Goal: Task Accomplishment & Management: Complete application form

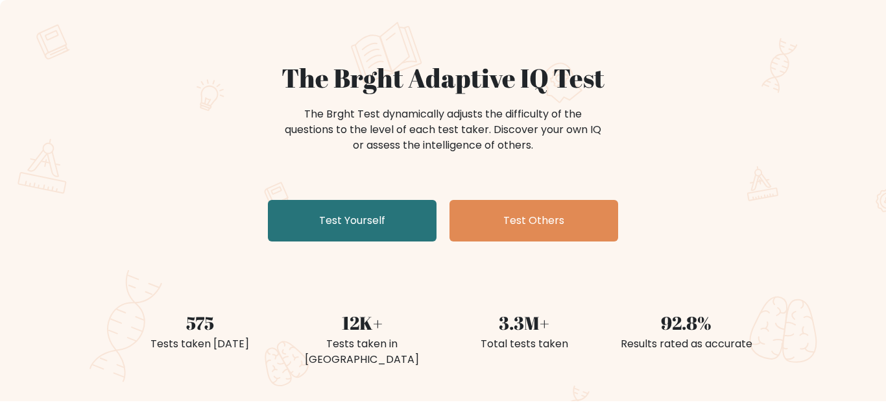
scroll to position [1, 0]
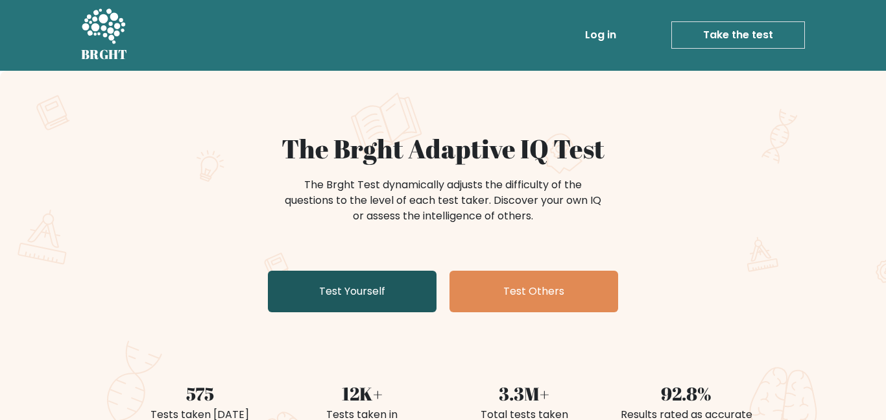
click at [365, 290] on link "Test Yourself" at bounding box center [352, 291] width 169 height 42
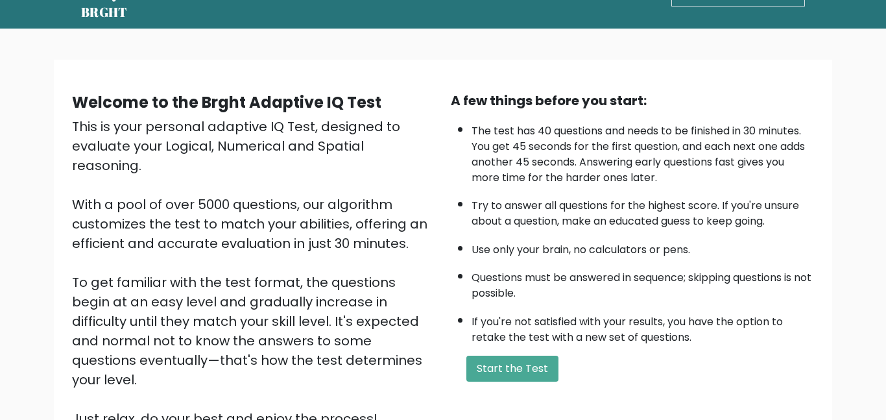
scroll to position [45, 0]
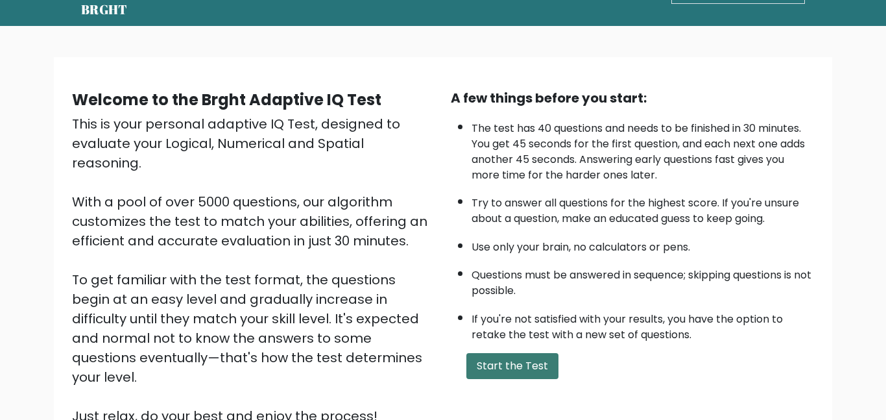
click at [489, 365] on button "Start the Test" at bounding box center [512, 366] width 92 height 26
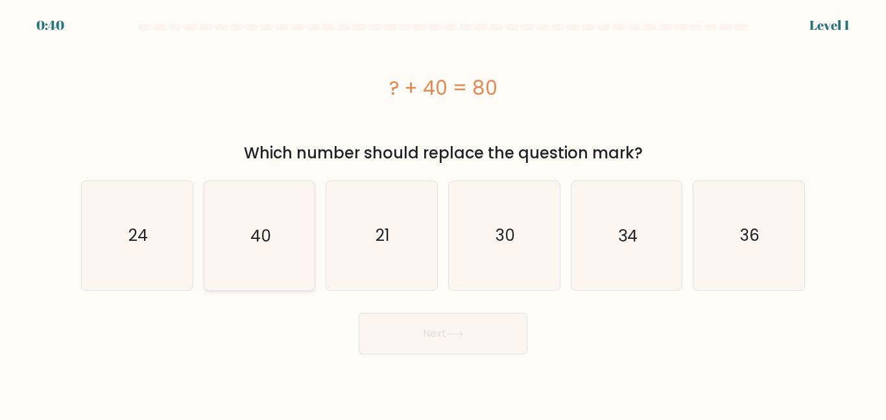
click at [273, 256] on icon "40" at bounding box center [259, 235] width 108 height 108
click at [443, 213] on input "b. 40" at bounding box center [443, 211] width 1 height 3
radio input "true"
click at [372, 317] on button "Next" at bounding box center [443, 334] width 169 height 42
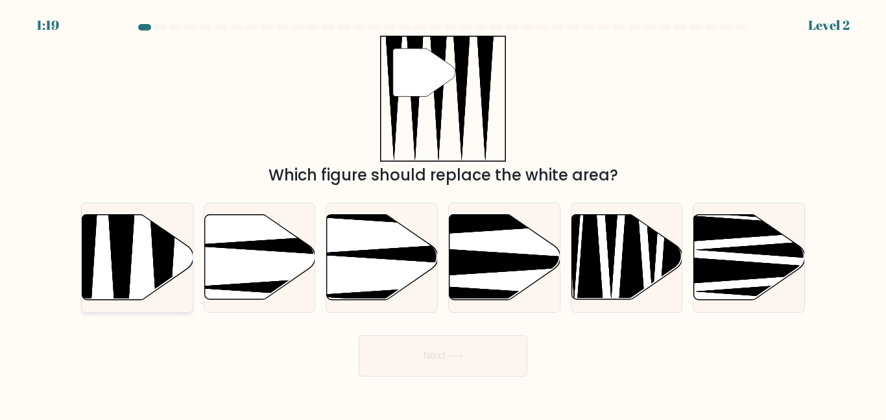
click at [132, 245] on icon at bounding box center [121, 303] width 29 height 220
click at [443, 213] on input "a." at bounding box center [443, 211] width 1 height 3
radio input "true"
click at [401, 360] on button "Next" at bounding box center [443, 356] width 169 height 42
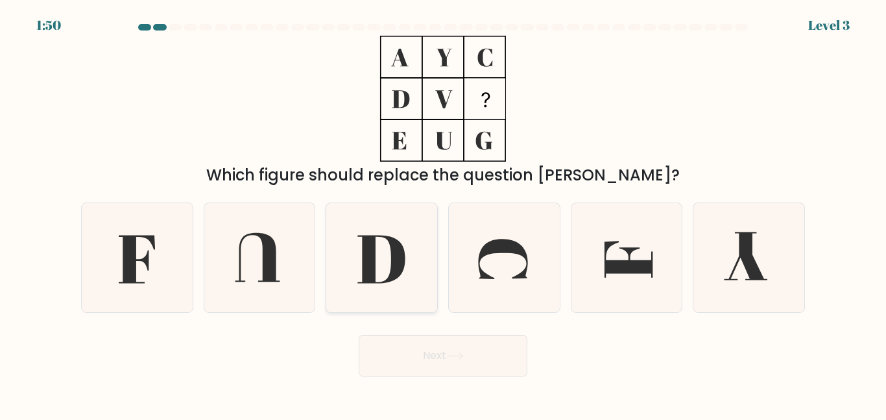
click at [380, 261] on icon at bounding box center [382, 257] width 108 height 108
click at [443, 213] on input "c." at bounding box center [443, 211] width 1 height 3
radio input "true"
click at [444, 357] on button "Next" at bounding box center [443, 356] width 169 height 42
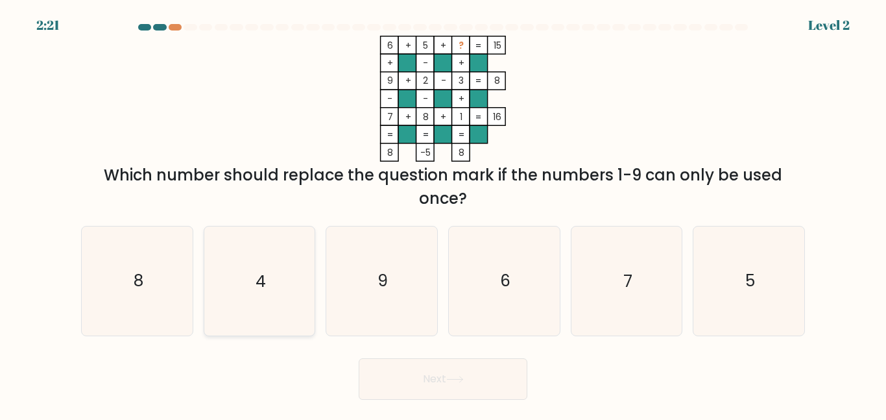
click at [254, 280] on icon "4" at bounding box center [259, 280] width 108 height 108
click at [443, 213] on input "b. 4" at bounding box center [443, 211] width 1 height 3
radio input "true"
click at [446, 382] on button "Next" at bounding box center [443, 379] width 169 height 42
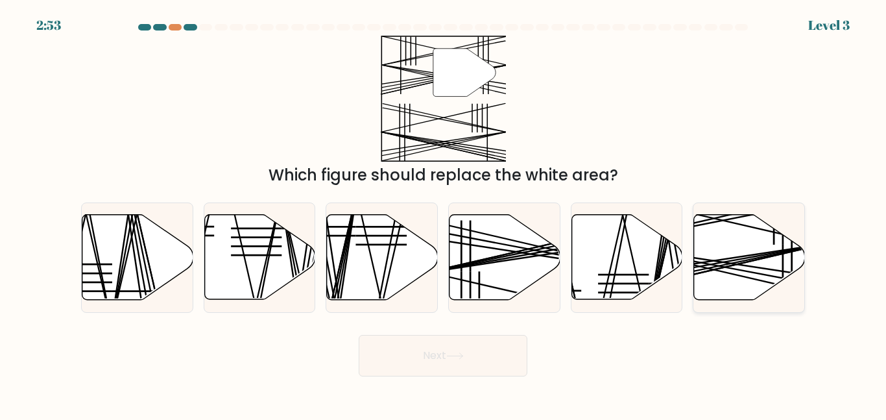
click at [743, 256] on line at bounding box center [713, 261] width 221 height 34
click at [444, 213] on input "f." at bounding box center [443, 211] width 1 height 3
radio input "true"
click at [499, 370] on button "Next" at bounding box center [443, 356] width 169 height 42
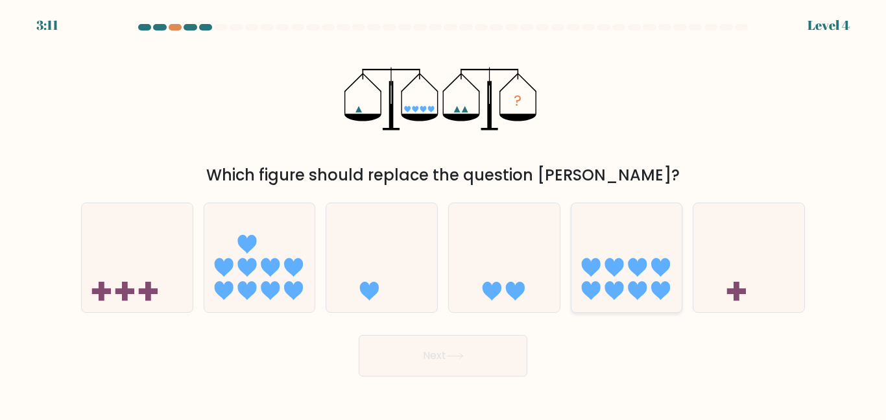
click at [604, 276] on icon at bounding box center [626, 256] width 111 height 91
click at [444, 213] on input "e." at bounding box center [443, 211] width 1 height 3
radio input "true"
click at [427, 355] on button "Next" at bounding box center [443, 356] width 169 height 42
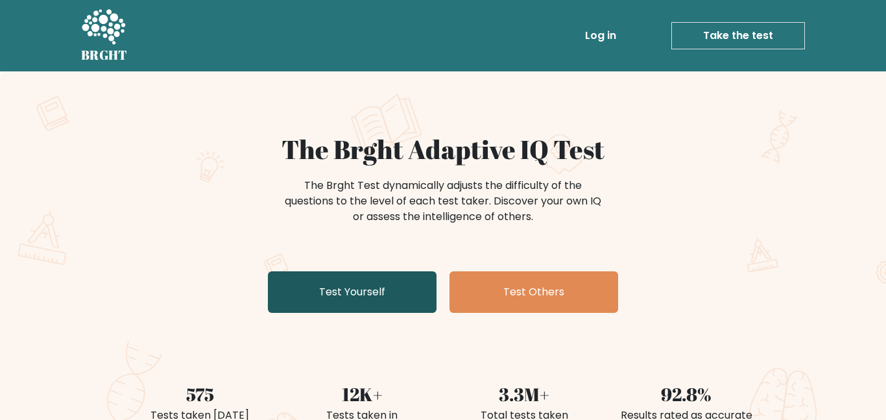
click at [320, 276] on link "Test Yourself" at bounding box center [352, 292] width 169 height 42
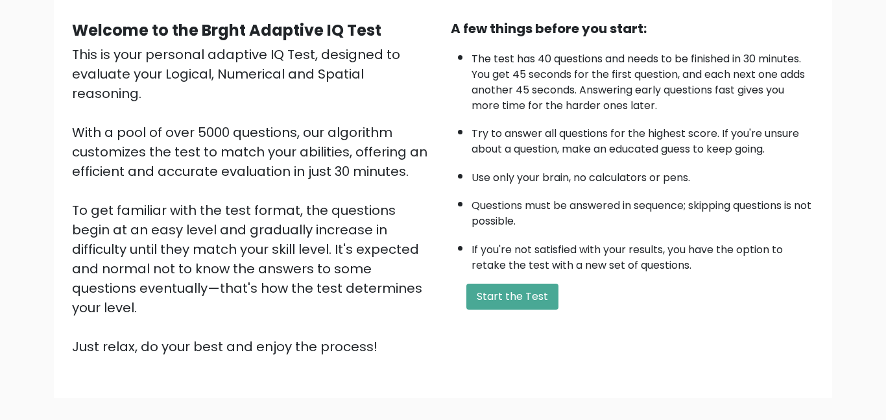
scroll to position [134, 0]
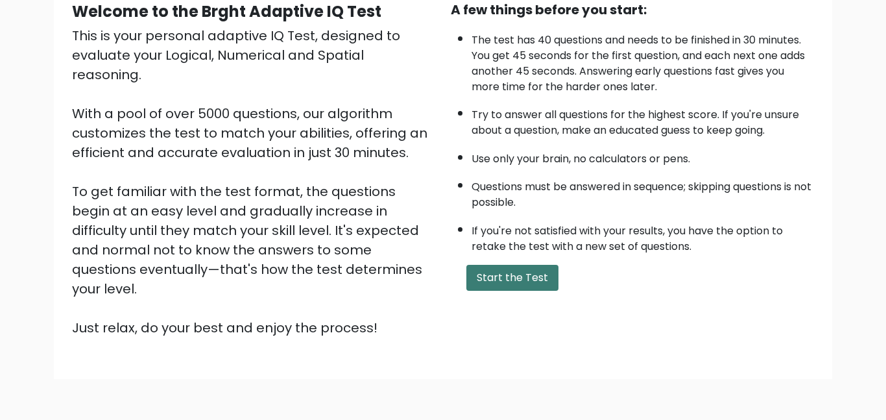
click at [516, 265] on button "Start the Test" at bounding box center [512, 278] width 92 height 26
